Goal: Task Accomplishment & Management: Use online tool/utility

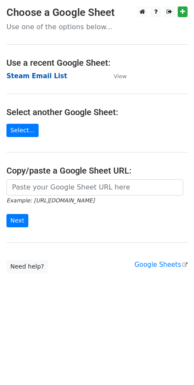
click at [27, 74] on strong "Steam Email List" at bounding box center [36, 76] width 61 height 8
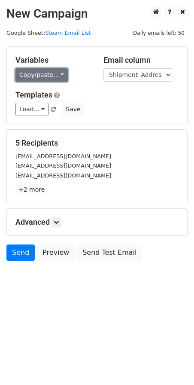
click at [56, 75] on link "Copy/paste..." at bounding box center [41, 74] width 52 height 13
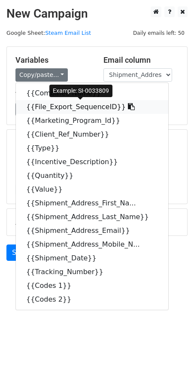
click at [128, 106] on icon at bounding box center [131, 106] width 7 height 7
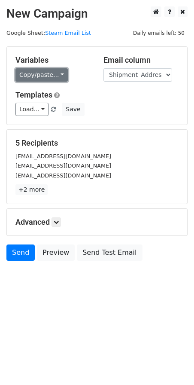
click at [54, 75] on link "Copy/paste..." at bounding box center [41, 74] width 52 height 13
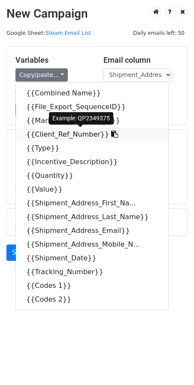
click at [111, 135] on icon at bounding box center [114, 134] width 7 height 7
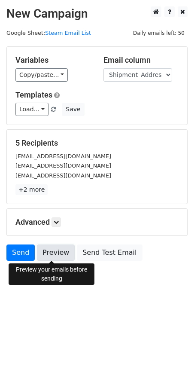
click at [50, 253] on link "Preview" at bounding box center [56, 252] width 38 height 16
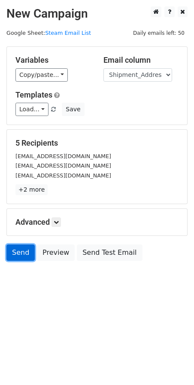
click at [20, 255] on link "Send" at bounding box center [20, 252] width 28 height 16
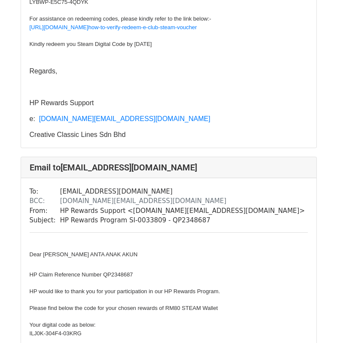
scroll to position [552, 0]
